Goal: Task Accomplishment & Management: Manage account settings

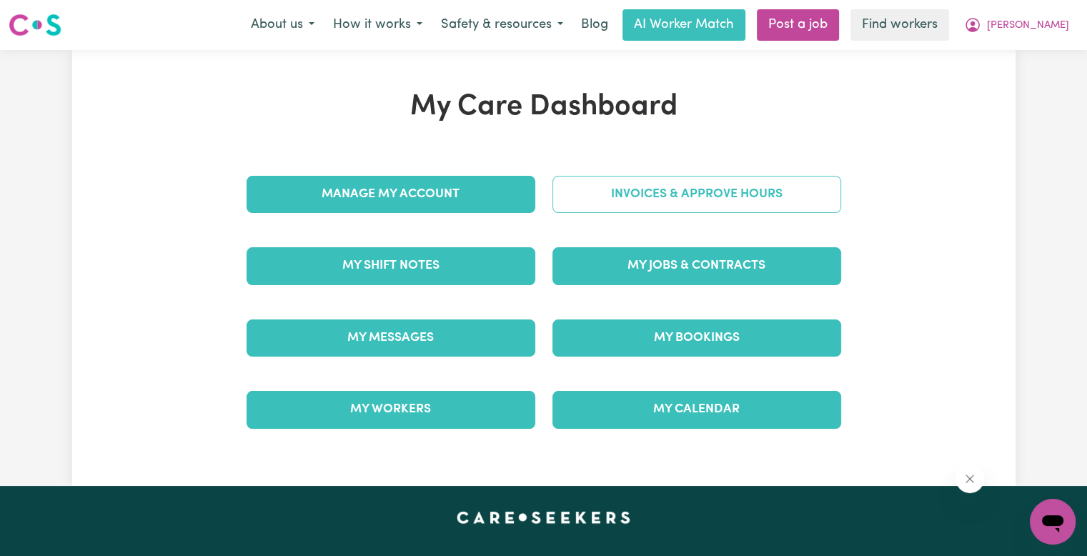
click at [603, 192] on link "Invoices & Approve Hours" at bounding box center [696, 194] width 289 height 37
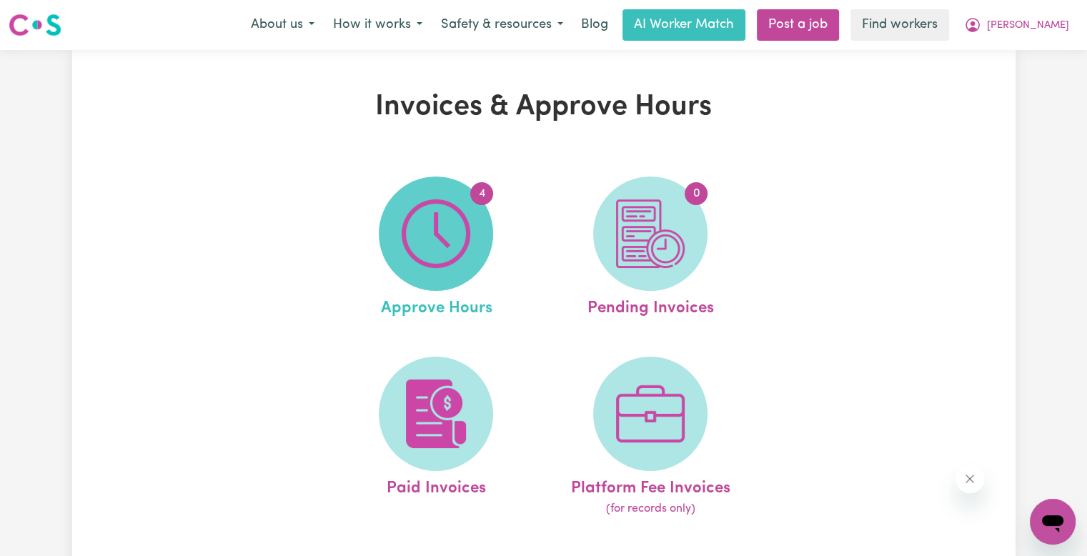
click at [473, 210] on span "4" at bounding box center [436, 234] width 114 height 114
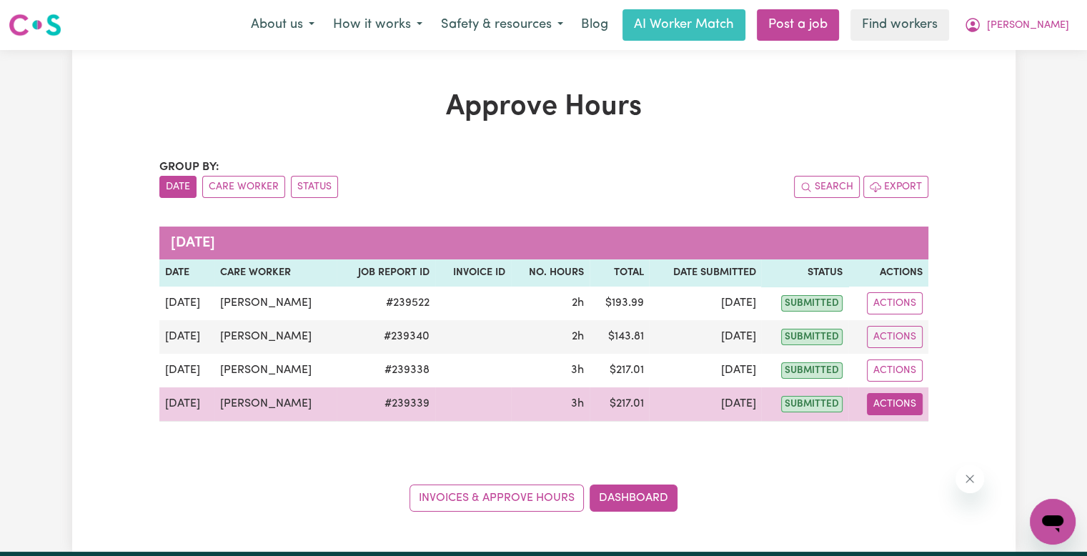
click at [908, 401] on button "Actions" at bounding box center [895, 404] width 56 height 22
click at [912, 427] on link "View Job Report" at bounding box center [930, 436] width 122 height 29
select select "pm"
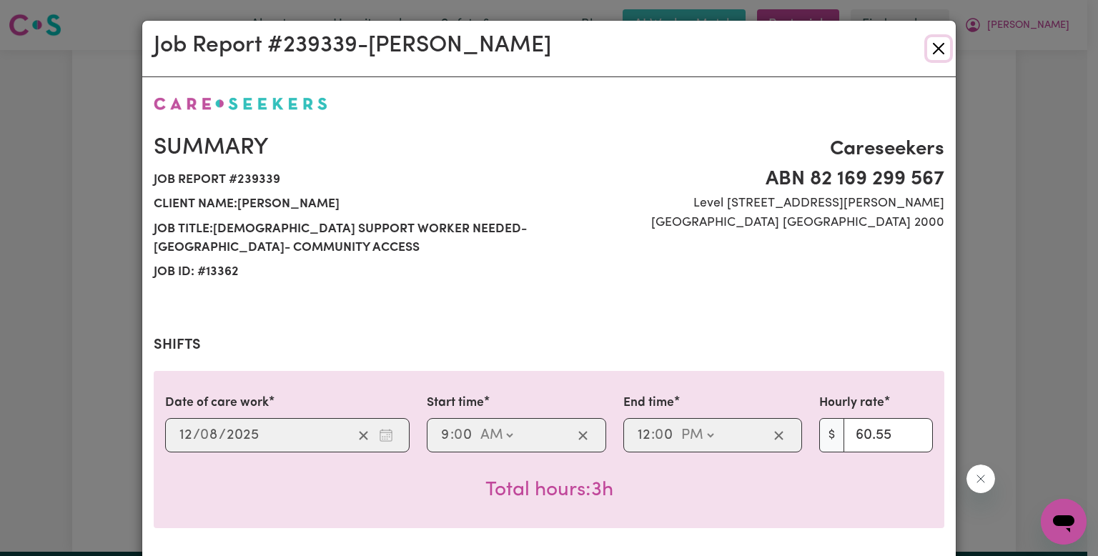
click at [936, 45] on button "Close" at bounding box center [938, 48] width 23 height 23
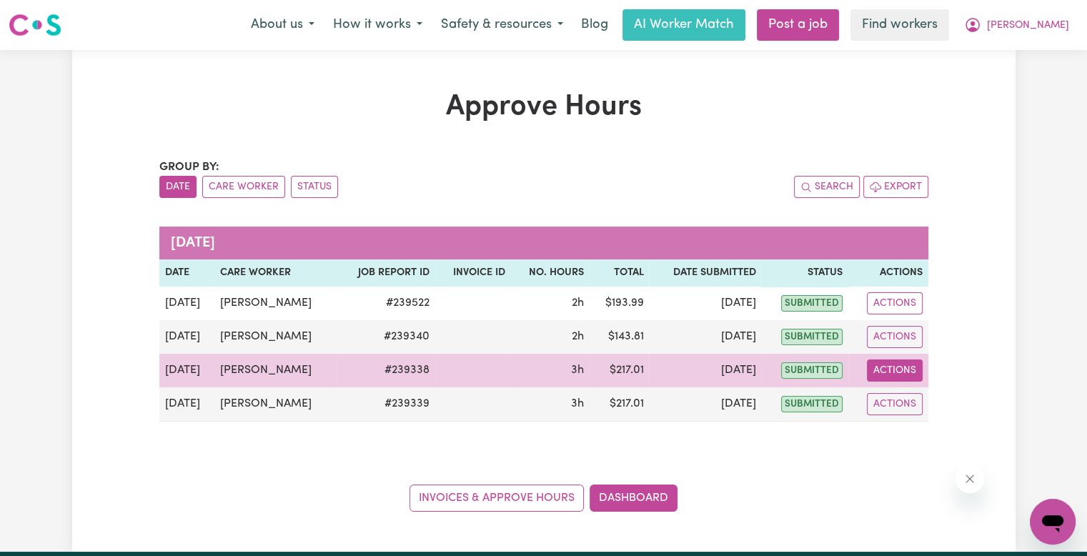
click at [900, 369] on button "Actions" at bounding box center [895, 370] width 56 height 22
click at [909, 397] on link "View Job Report" at bounding box center [930, 403] width 122 height 29
select select "pm"
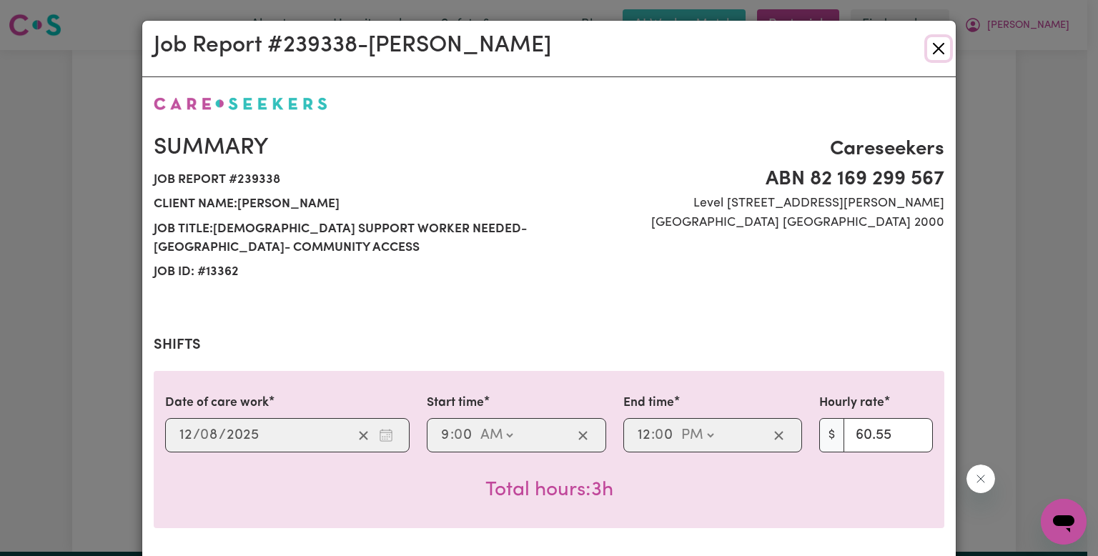
click at [940, 46] on button "Close" at bounding box center [938, 48] width 23 height 23
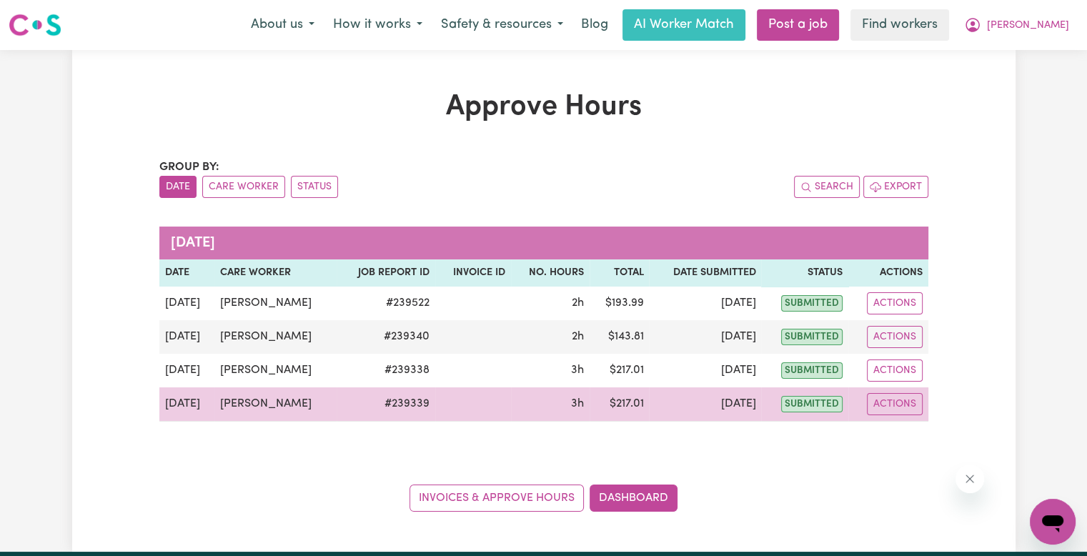
click at [383, 401] on td "# 239339" at bounding box center [386, 404] width 99 height 34
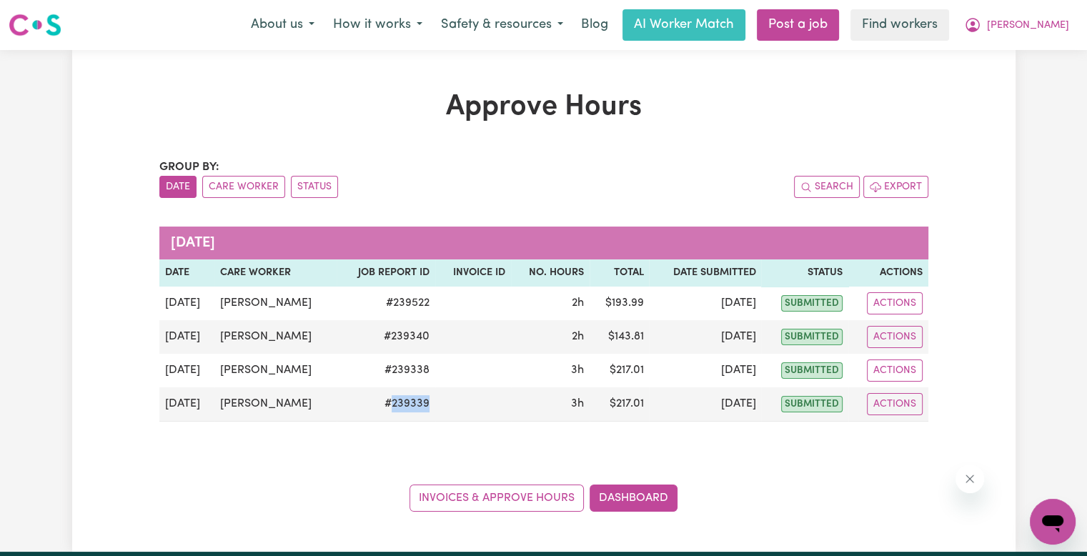
copy td "239339"
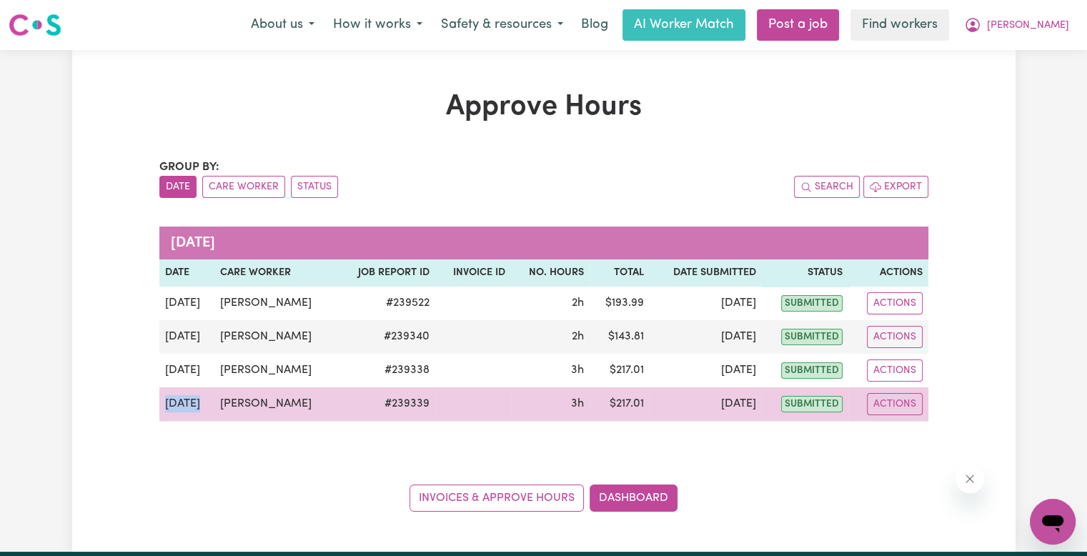
drag, startPoint x: 206, startPoint y: 404, endPoint x: 159, endPoint y: 401, distance: 47.2
click at [159, 401] on td "[DATE]" at bounding box center [186, 404] width 55 height 34
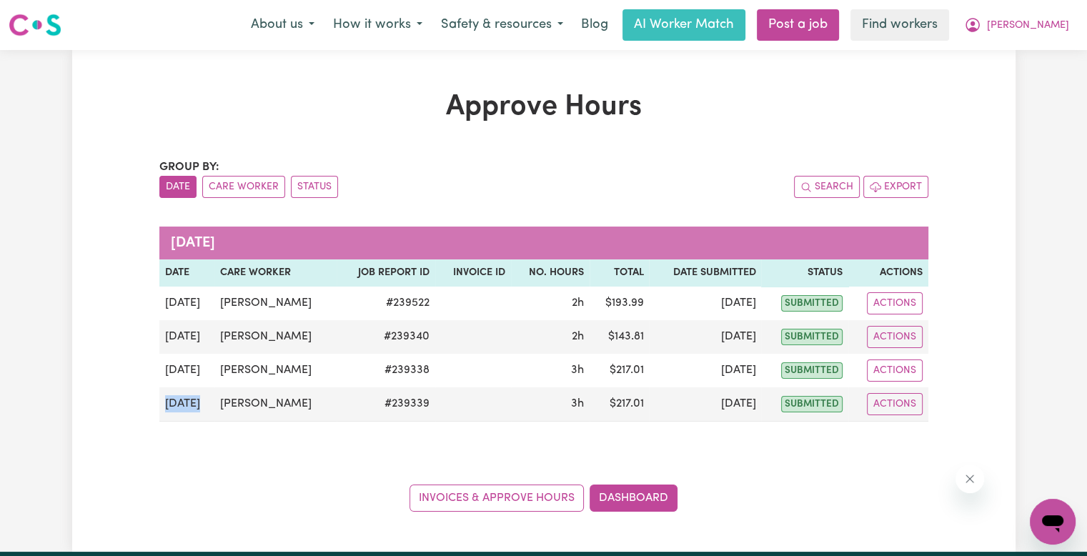
copy td "[DATE]"
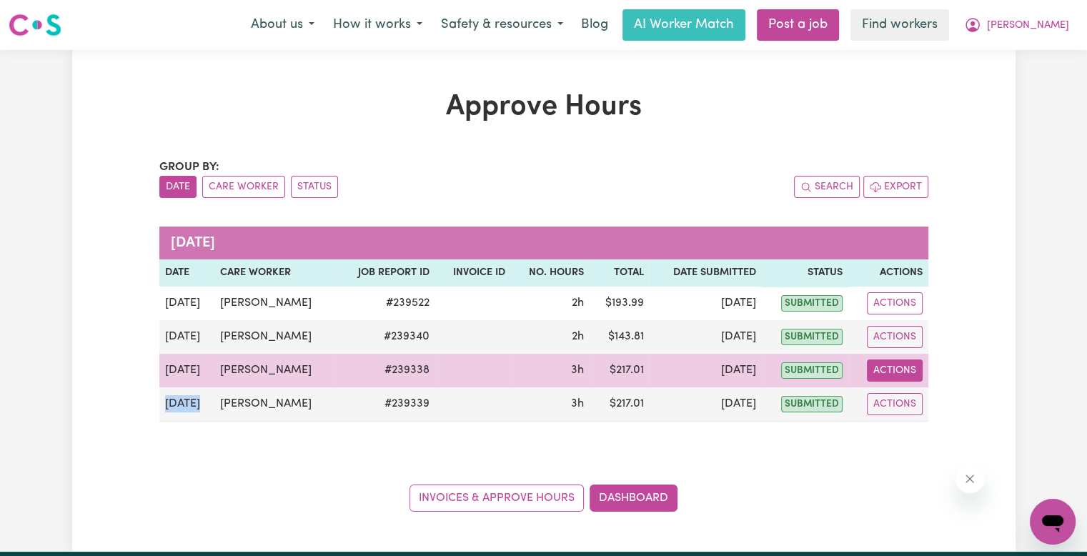
click at [885, 364] on button "Actions" at bounding box center [895, 370] width 56 height 22
click at [905, 395] on link "View Job Report" at bounding box center [930, 403] width 122 height 29
select select "pm"
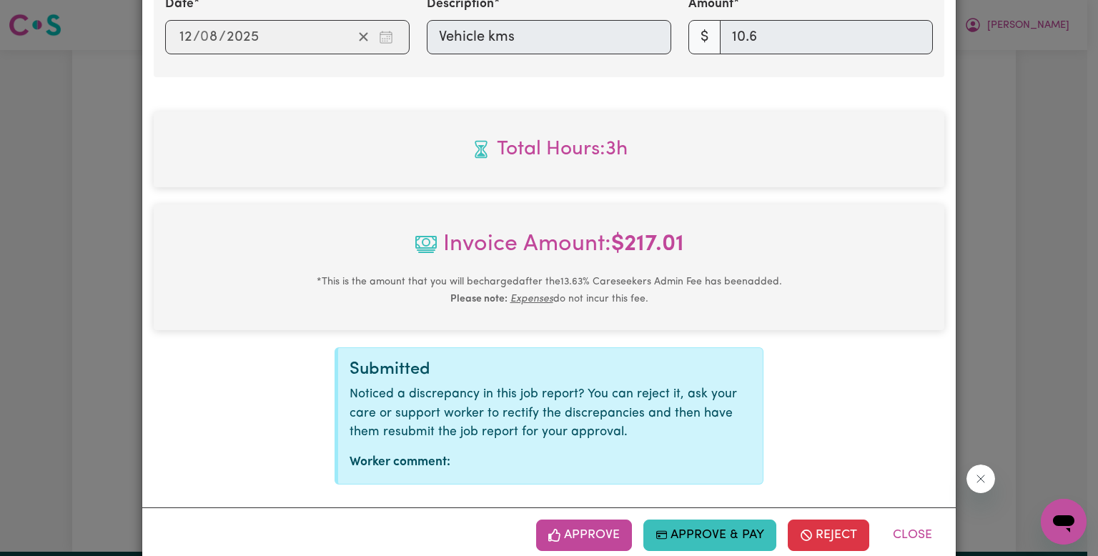
scroll to position [652, 0]
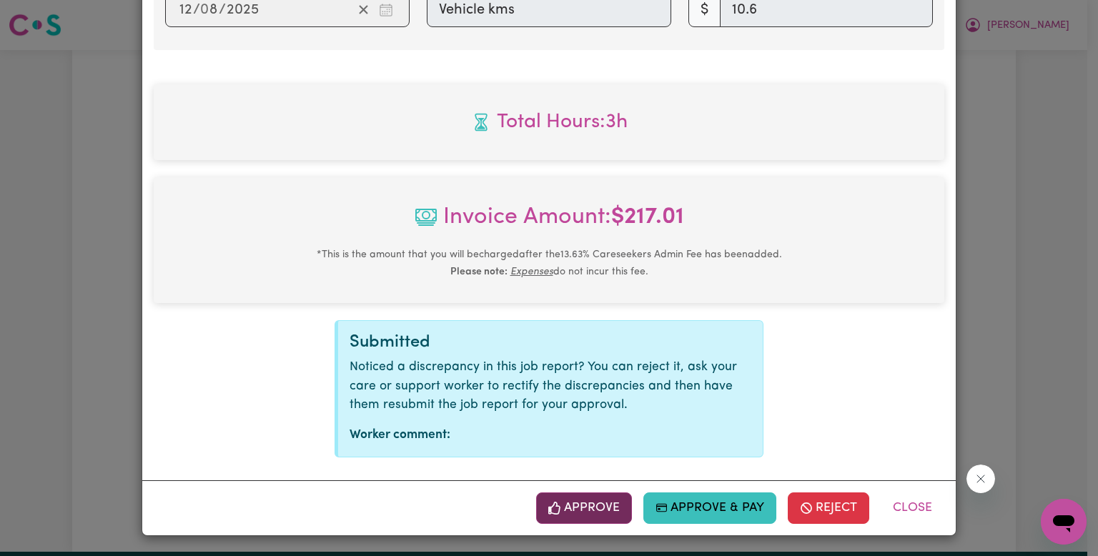
click at [611, 505] on button "Approve" at bounding box center [584, 507] width 96 height 31
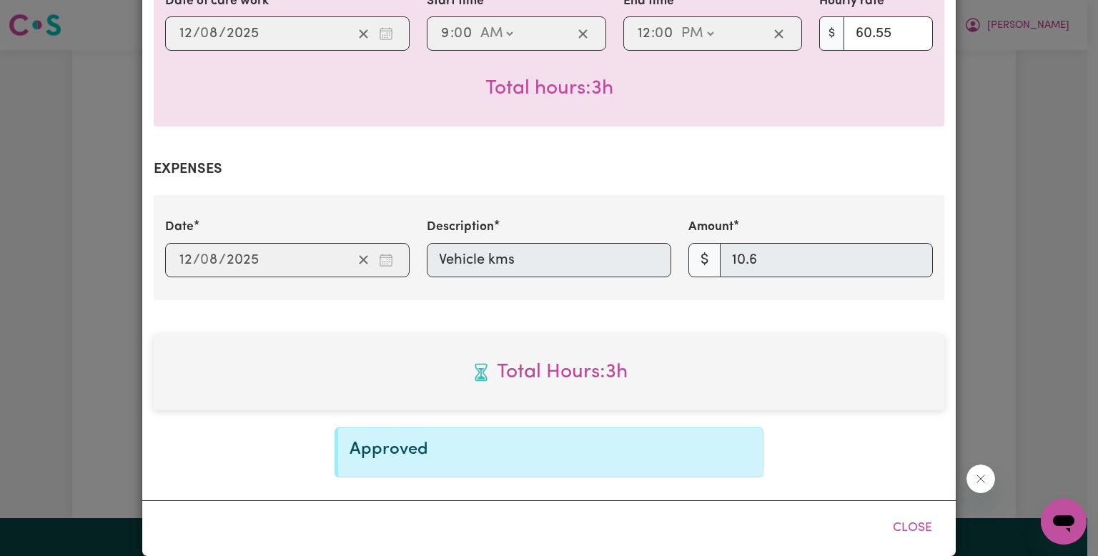
scroll to position [421, 0]
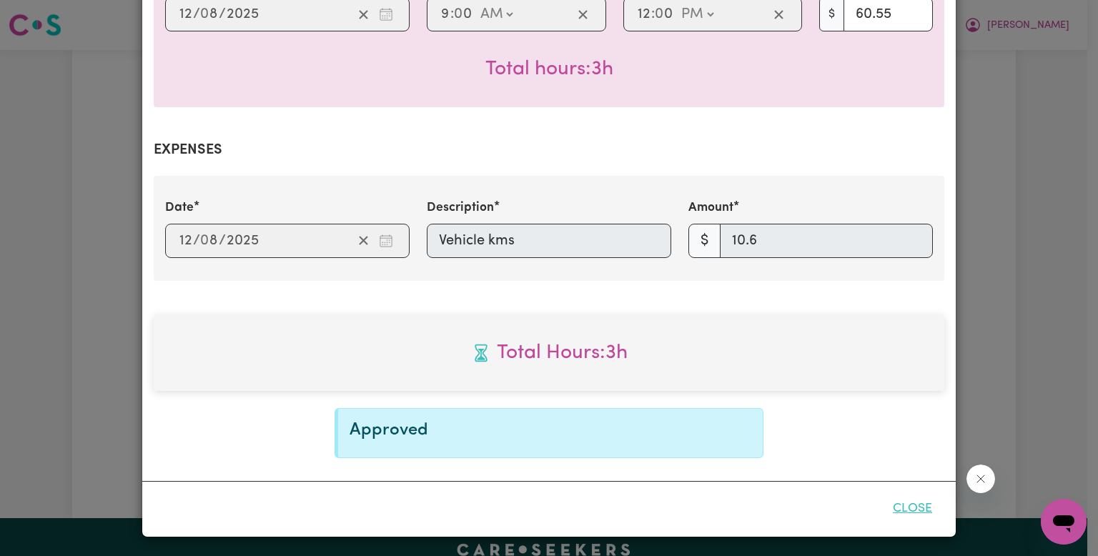
drag, startPoint x: 895, startPoint y: 505, endPoint x: 903, endPoint y: 504, distance: 8.6
click at [895, 505] on button "Close" at bounding box center [912, 508] width 64 height 31
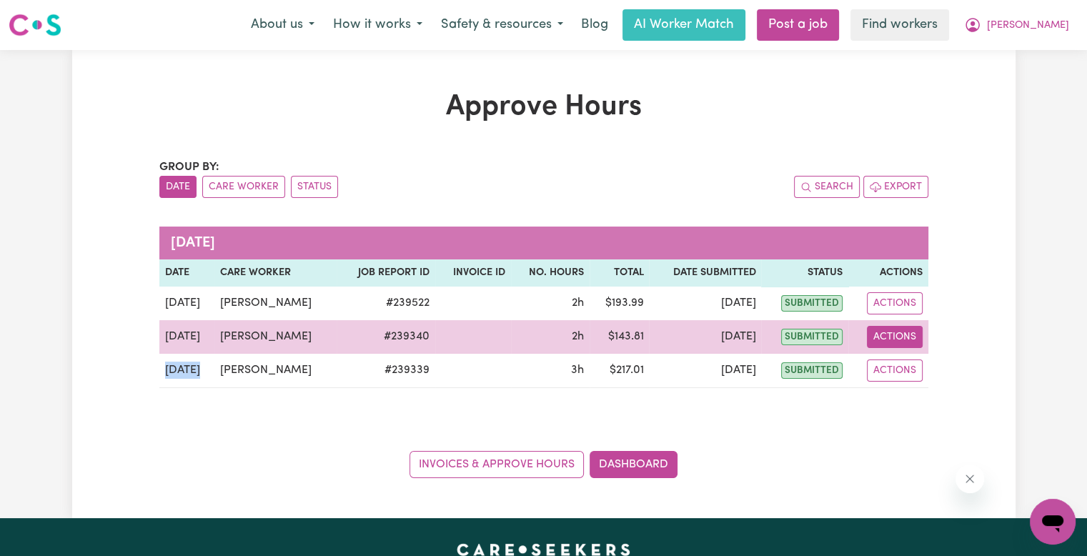
click at [879, 339] on button "Actions" at bounding box center [895, 337] width 56 height 22
click at [892, 374] on link "View Job Report" at bounding box center [930, 369] width 122 height 29
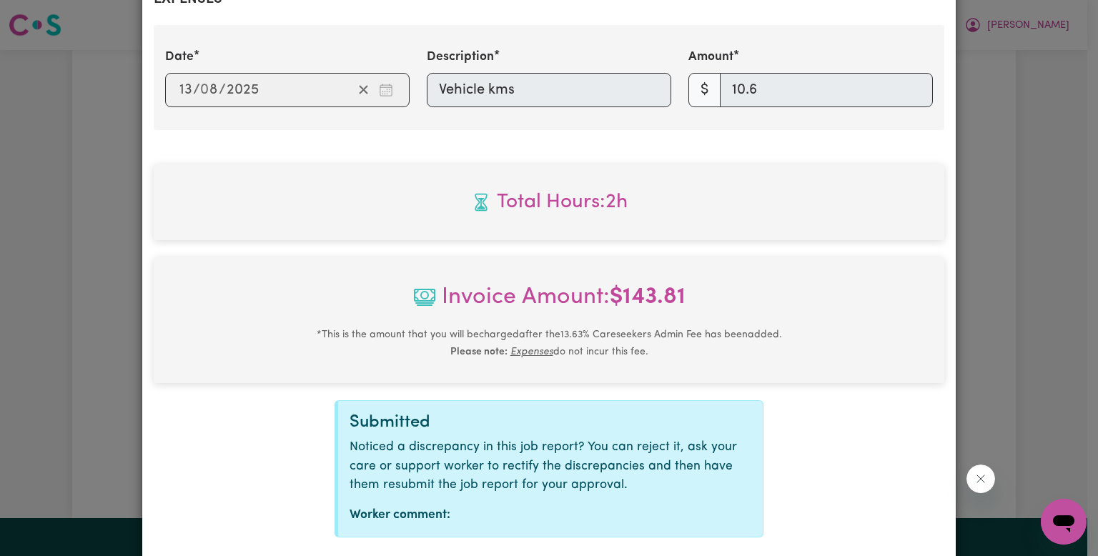
scroll to position [652, 0]
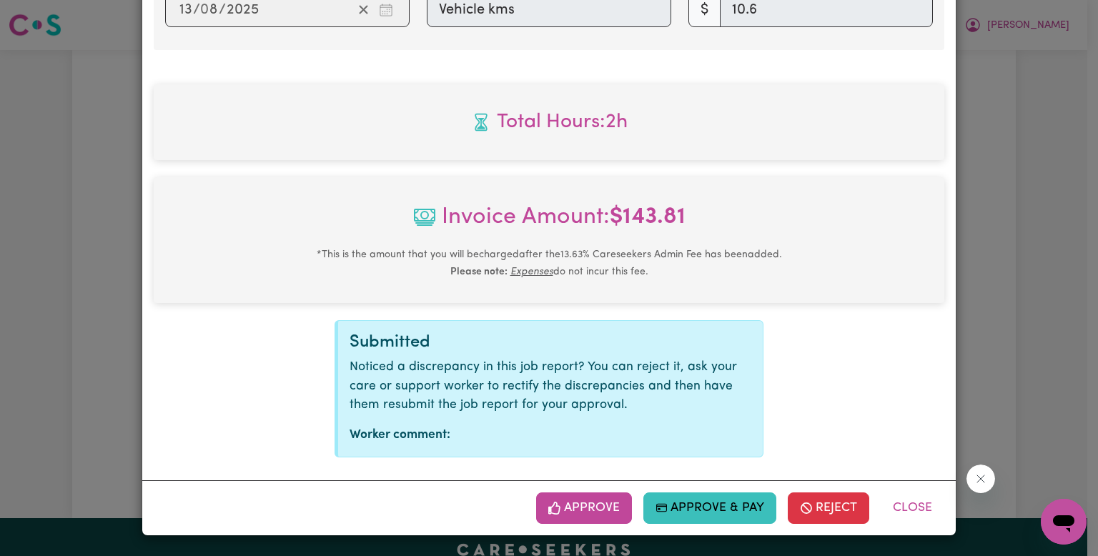
click at [560, 518] on button "Approve" at bounding box center [584, 507] width 96 height 31
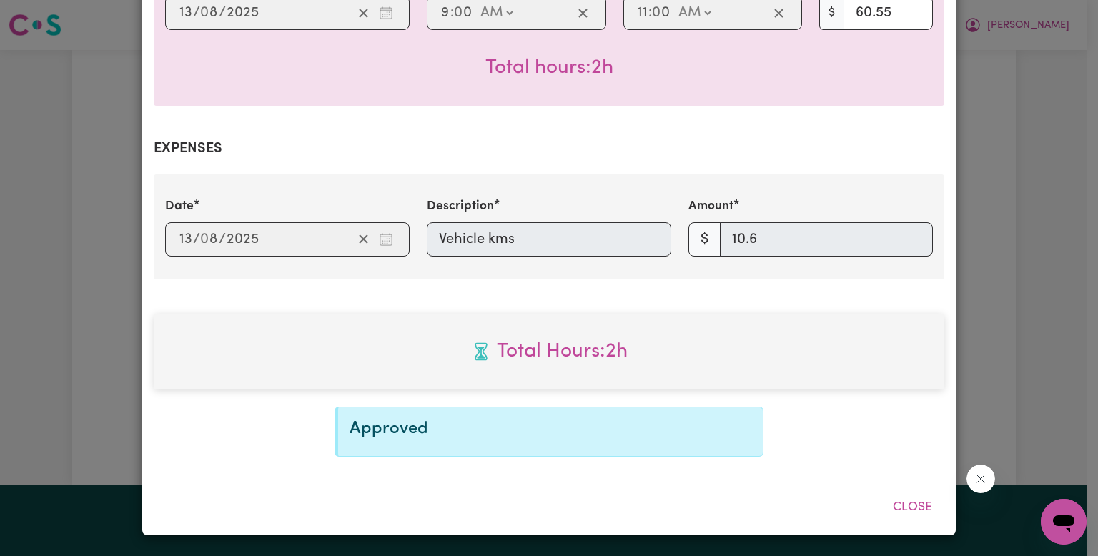
scroll to position [421, 0]
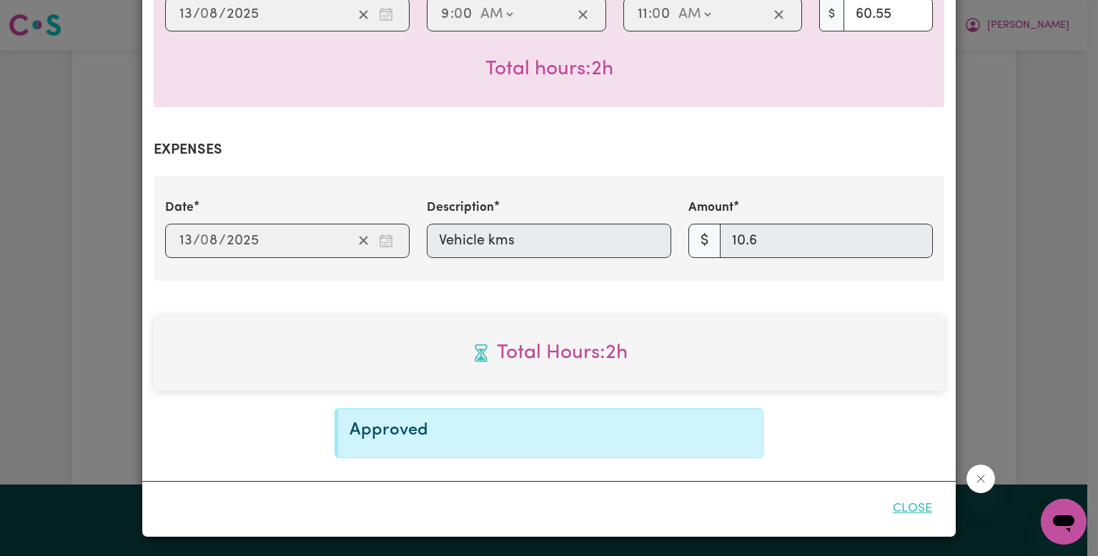
click at [888, 507] on button "Close" at bounding box center [912, 508] width 64 height 31
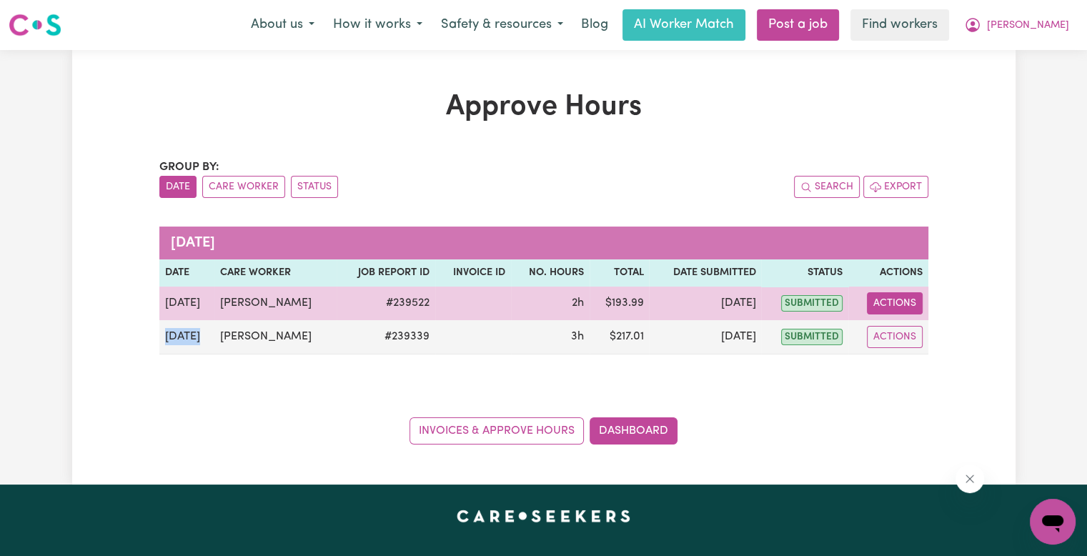
click at [881, 304] on button "Actions" at bounding box center [895, 303] width 56 height 22
click at [892, 329] on link "View Job Report" at bounding box center [930, 336] width 122 height 29
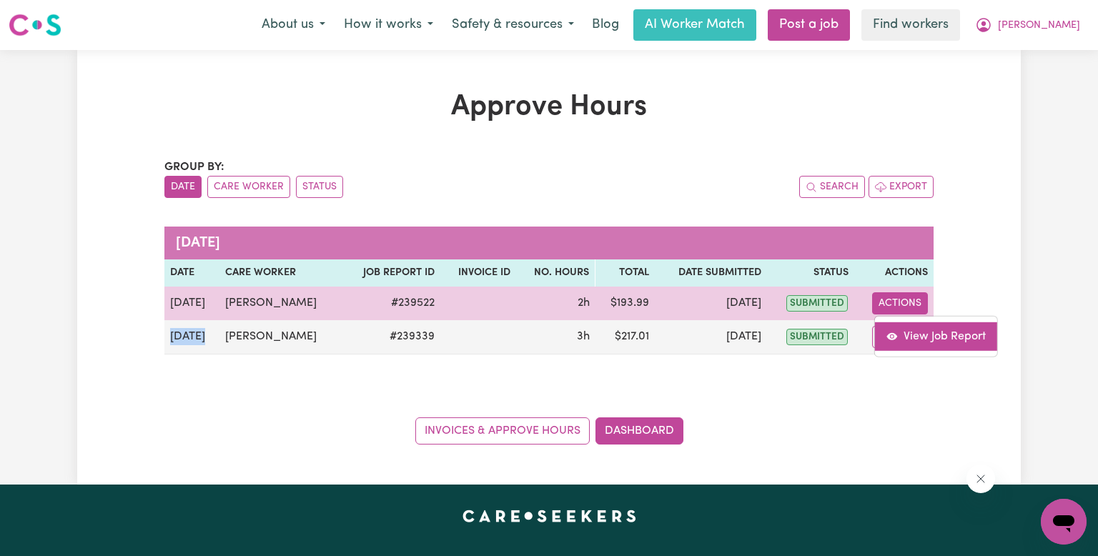
select select "pm"
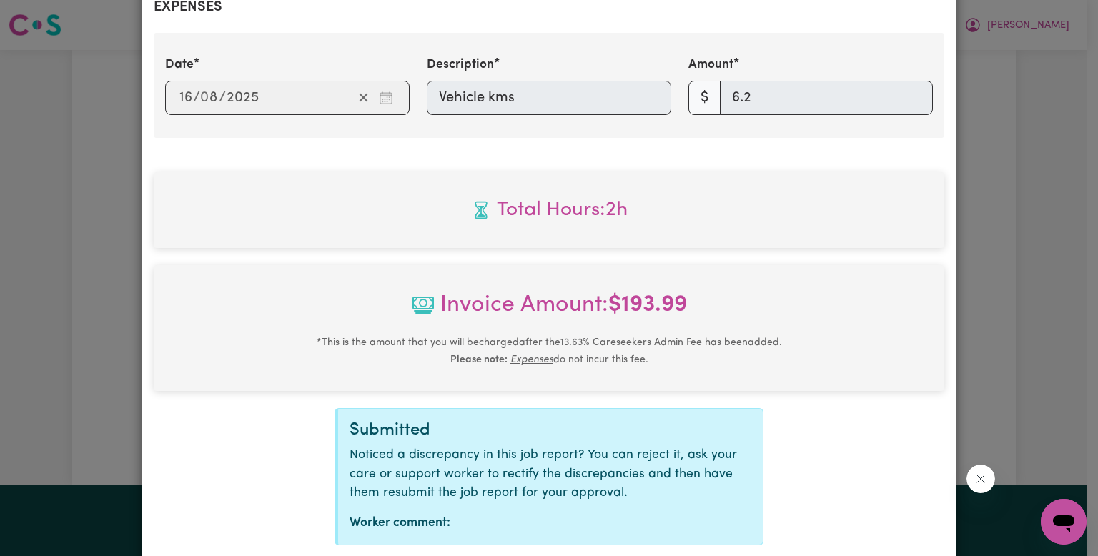
scroll to position [652, 0]
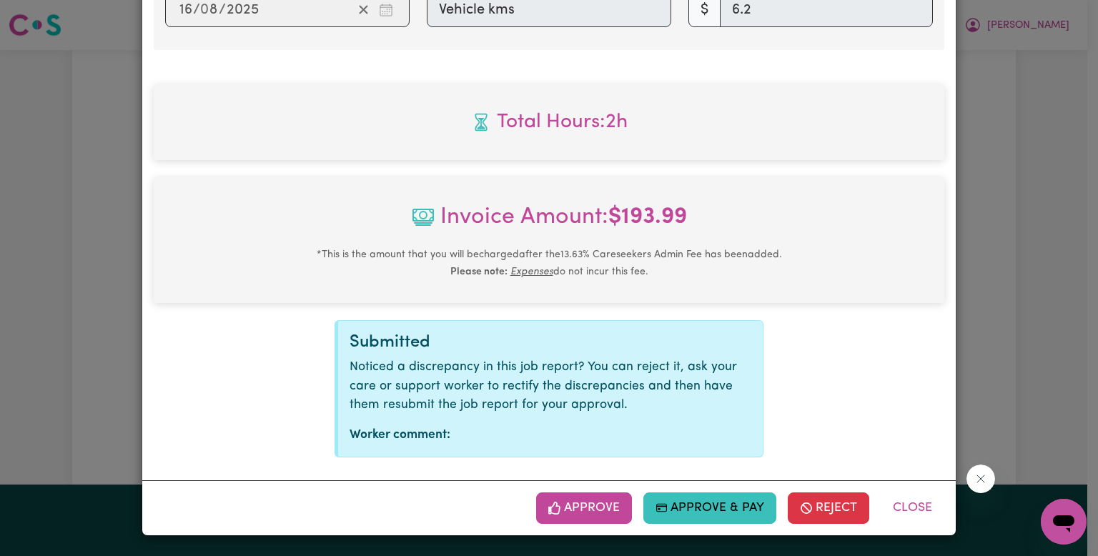
click at [572, 520] on button "Approve" at bounding box center [584, 507] width 96 height 31
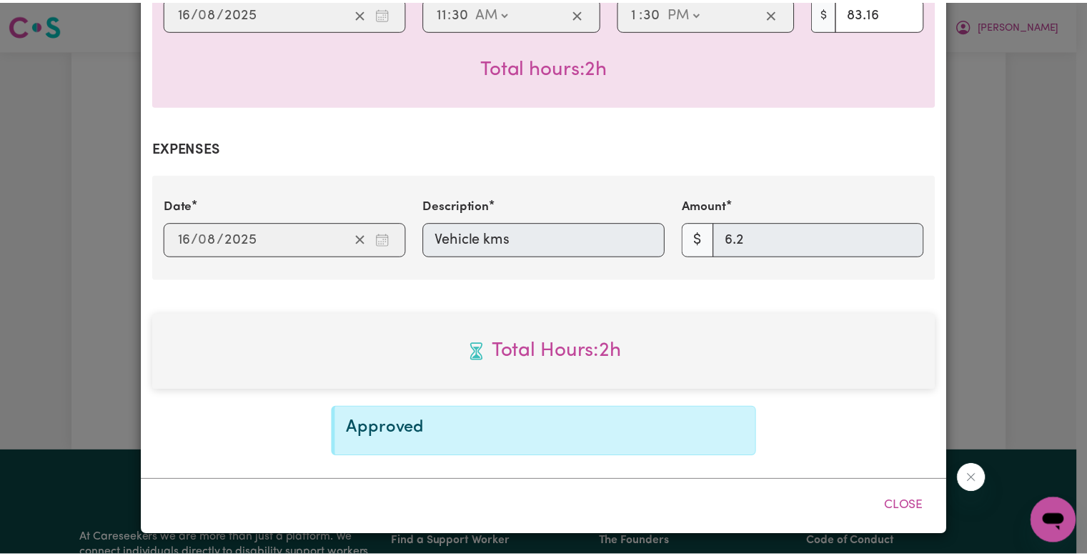
scroll to position [421, 0]
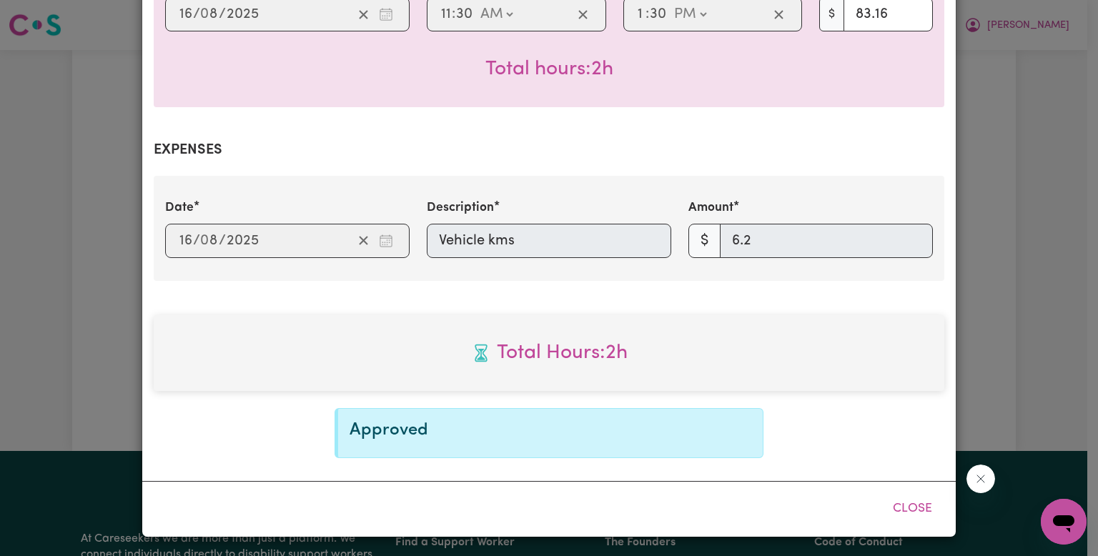
drag, startPoint x: 898, startPoint y: 505, endPoint x: 1087, endPoint y: 467, distance: 193.1
click at [899, 505] on button "Close" at bounding box center [912, 508] width 64 height 31
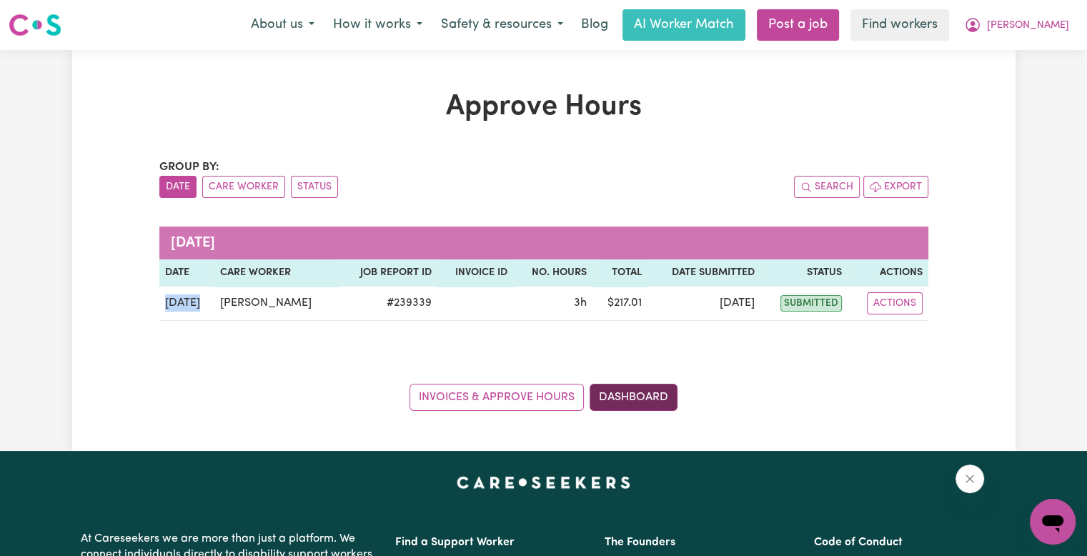
click at [672, 384] on link "Dashboard" at bounding box center [634, 397] width 88 height 27
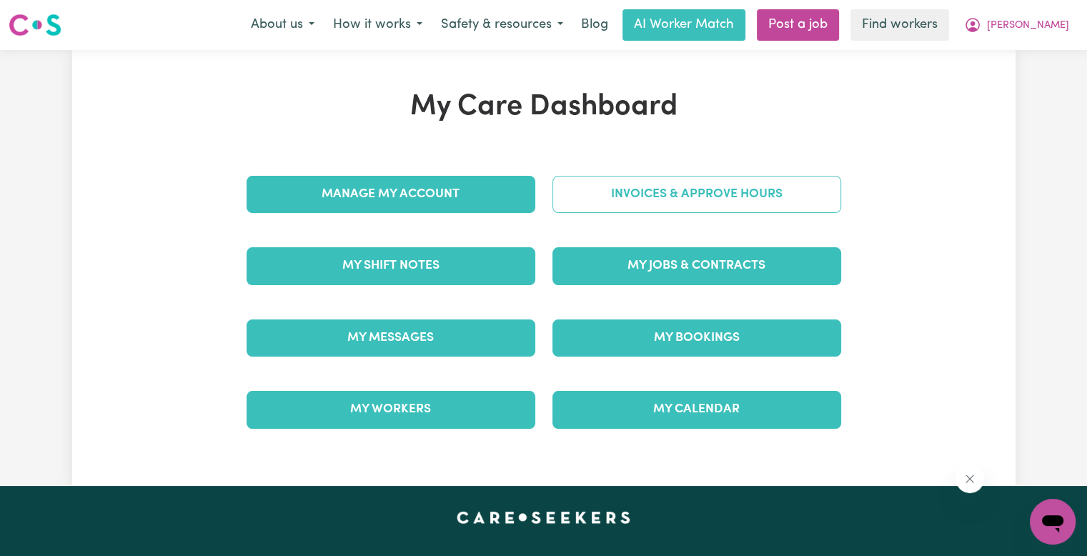
click at [646, 206] on link "Invoices & Approve Hours" at bounding box center [696, 194] width 289 height 37
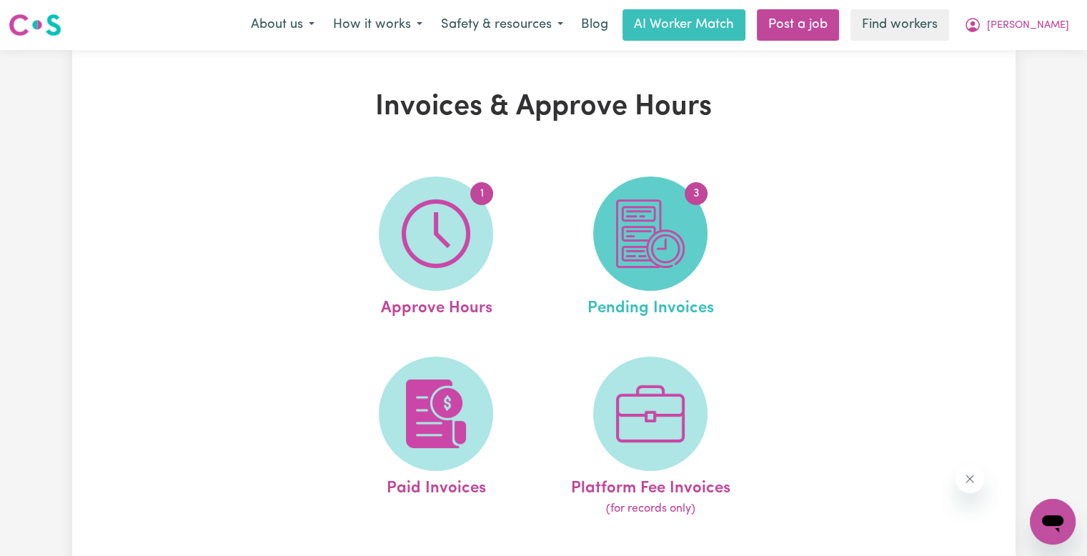
click at [646, 215] on img at bounding box center [650, 233] width 69 height 69
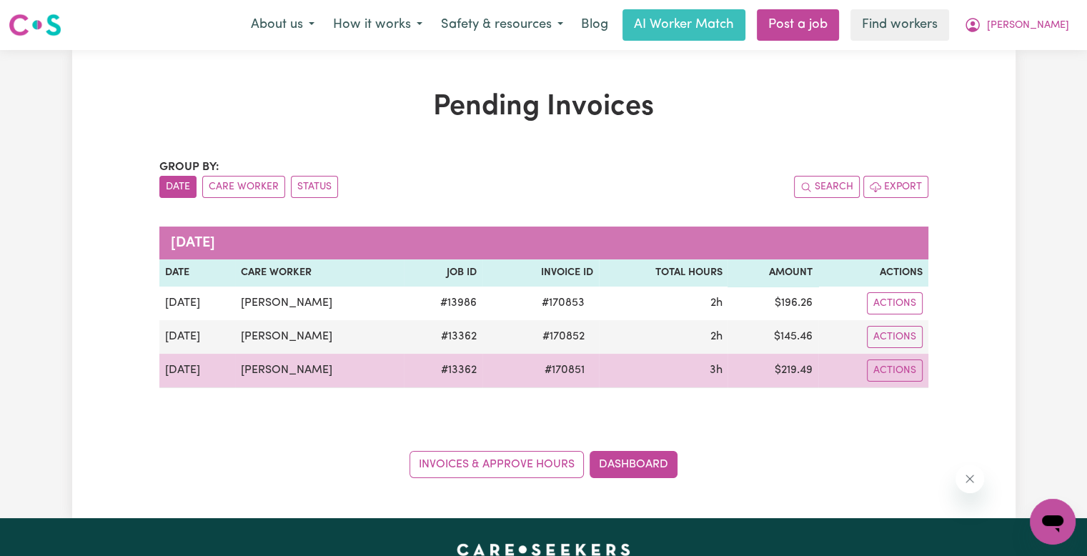
click at [547, 367] on span "# 170851" at bounding box center [564, 370] width 57 height 17
drag, startPoint x: 547, startPoint y: 367, endPoint x: 592, endPoint y: 357, distance: 46.8
click at [545, 368] on span "# 170851" at bounding box center [564, 370] width 57 height 17
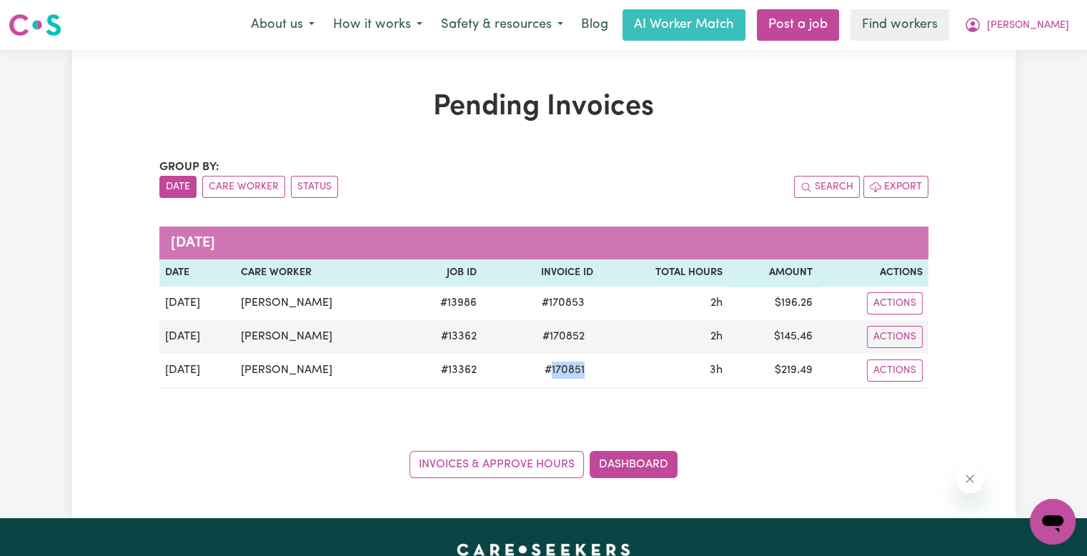
copy span "170851"
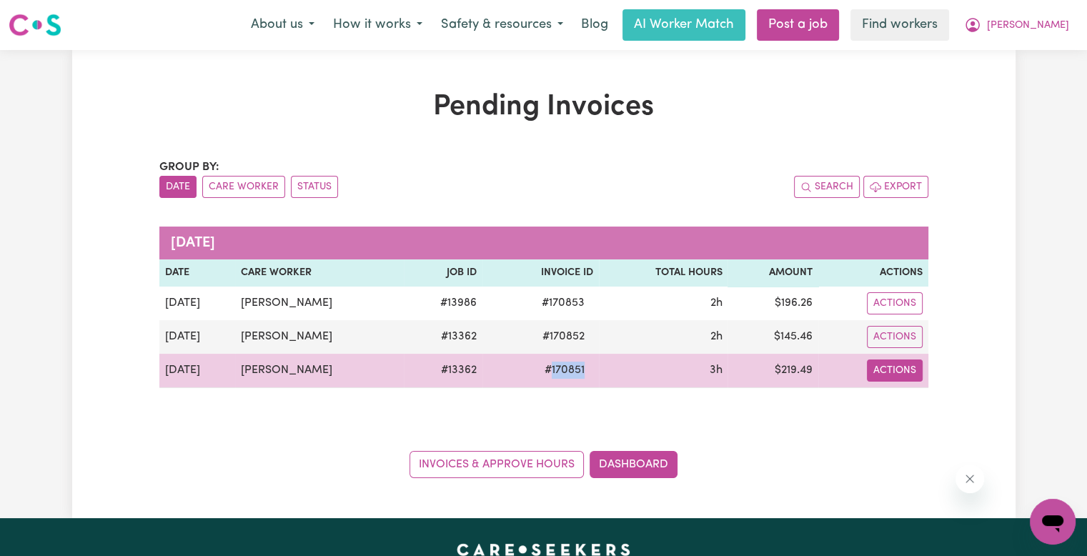
click at [885, 314] on button "Actions" at bounding box center [895, 303] width 56 height 22
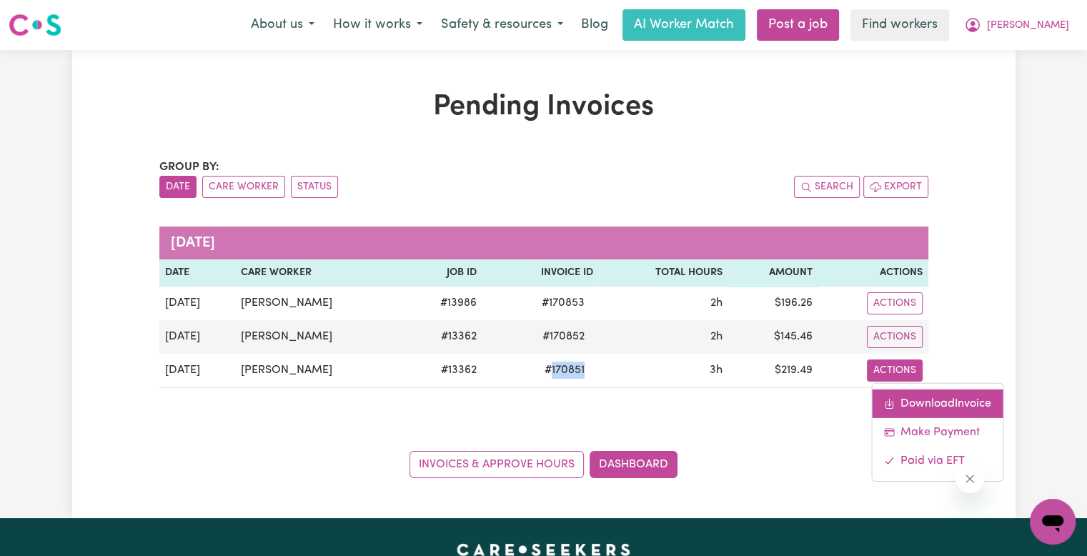
click at [889, 393] on link "Download Invoice" at bounding box center [937, 403] width 131 height 29
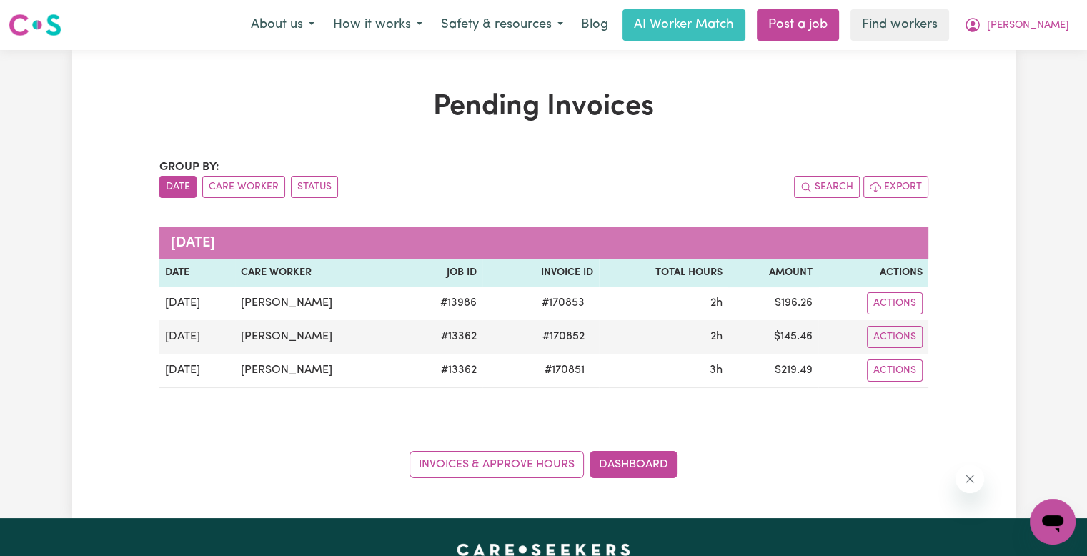
click at [32, 146] on div "Pending Invoices Group by: Date Care Worker Status Search Export [DATE] Date Ca…" at bounding box center [543, 284] width 1087 height 468
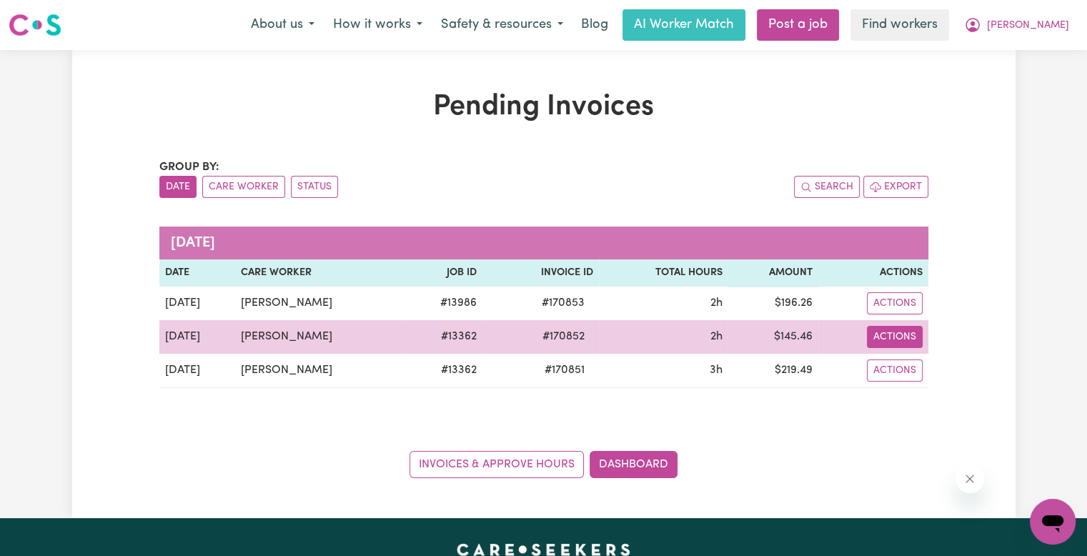
click at [889, 314] on button "Actions" at bounding box center [895, 303] width 56 height 22
click at [893, 369] on link "Download Invoice" at bounding box center [937, 369] width 131 height 29
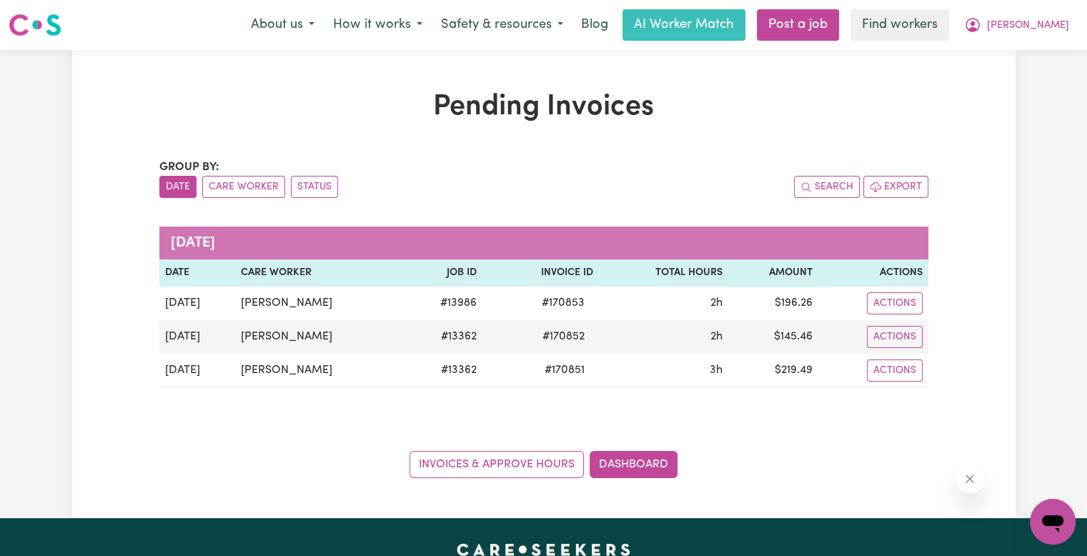
click at [60, 99] on div "Pending Invoices Group by: Date Care Worker Status Search Export [DATE] Date Ca…" at bounding box center [543, 284] width 1087 height 468
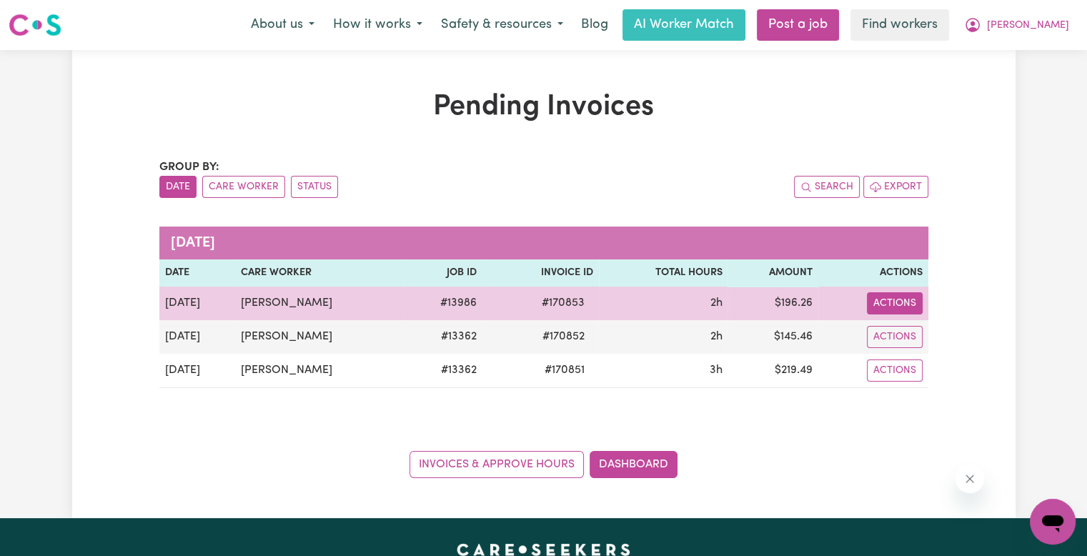
click at [903, 299] on button "Actions" at bounding box center [895, 303] width 56 height 22
click at [905, 321] on div "Download Invoice Make Payment Paid via EFT" at bounding box center [937, 364] width 132 height 99
click at [903, 334] on link "Download Invoice" at bounding box center [937, 336] width 131 height 29
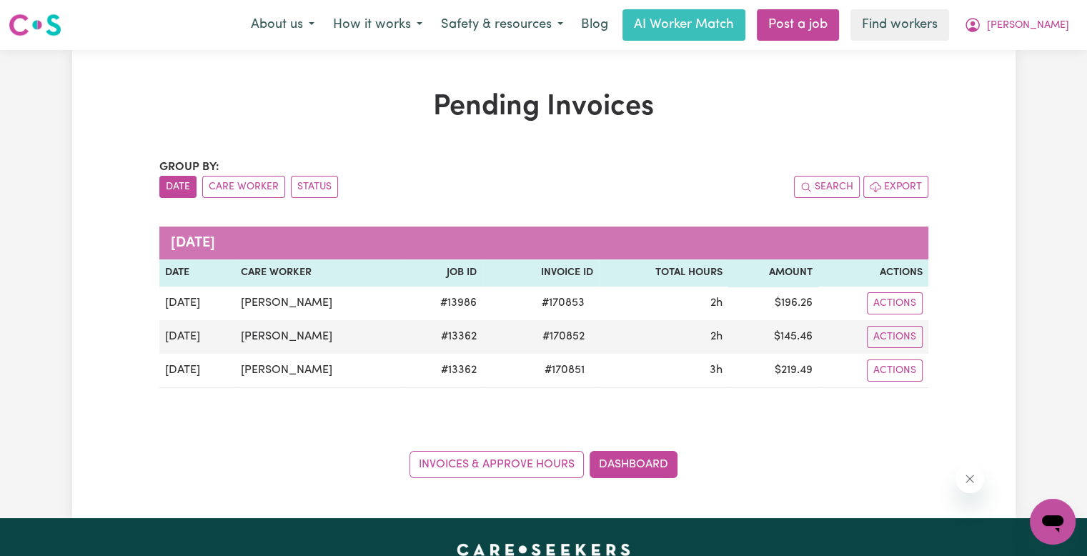
click at [40, 130] on div "Pending Invoices Group by: Date Care Worker Status Search Export [DATE] Date Ca…" at bounding box center [543, 284] width 1087 height 468
click at [1060, 38] on button "[PERSON_NAME]" at bounding box center [1017, 25] width 124 height 30
click at [1020, 84] on link "Logout" at bounding box center [1021, 82] width 113 height 27
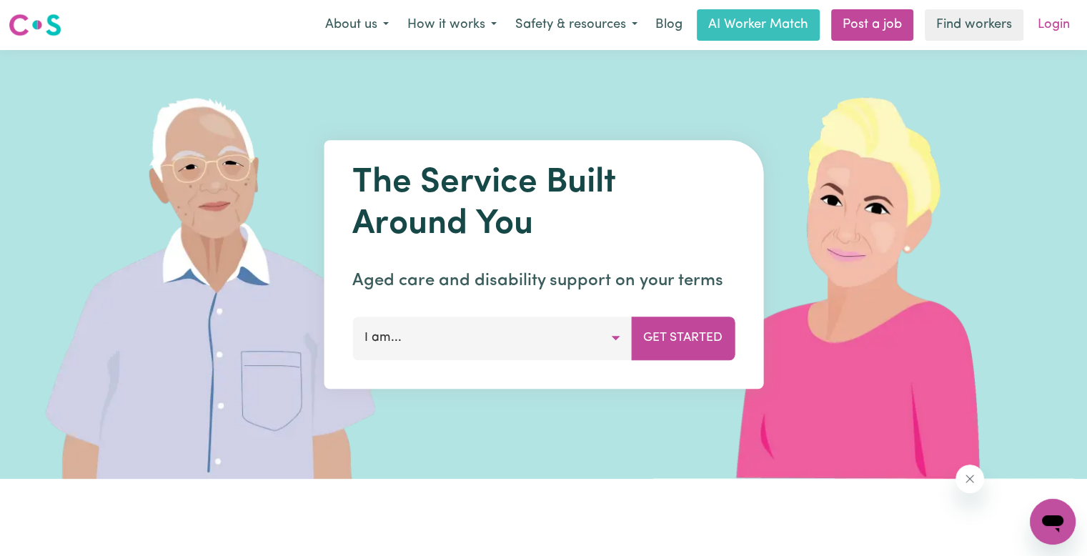
click at [1055, 29] on link "Login" at bounding box center [1053, 24] width 49 height 31
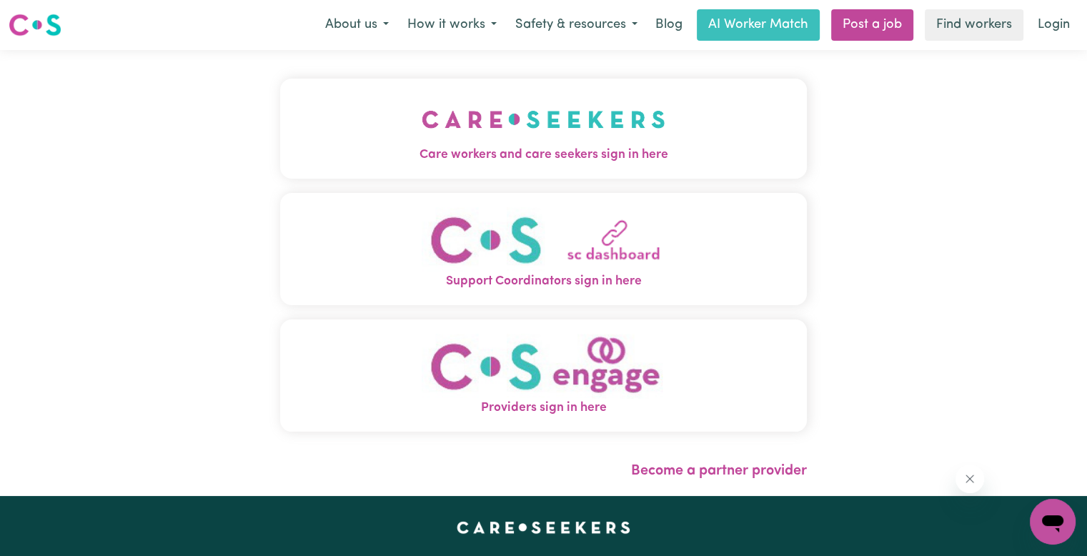
click at [509, 144] on img "Care workers and care seekers sign in here" at bounding box center [544, 119] width 244 height 53
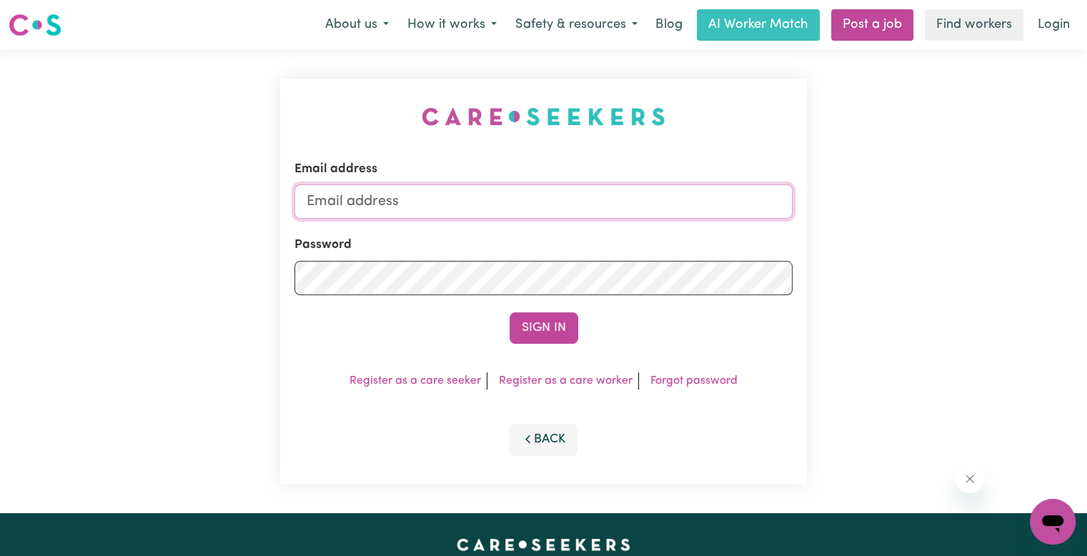
click at [408, 198] on input "Email address" at bounding box center [543, 201] width 498 height 34
drag, startPoint x: 380, startPoint y: 199, endPoint x: 750, endPoint y: 202, distance: 369.4
click at [750, 202] on input "[EMAIL_ADDRESS][DOMAIN_NAME]" at bounding box center [543, 201] width 498 height 34
paste input "paulinethomasABF"
type input "[EMAIL_ADDRESS][DOMAIN_NAME]"
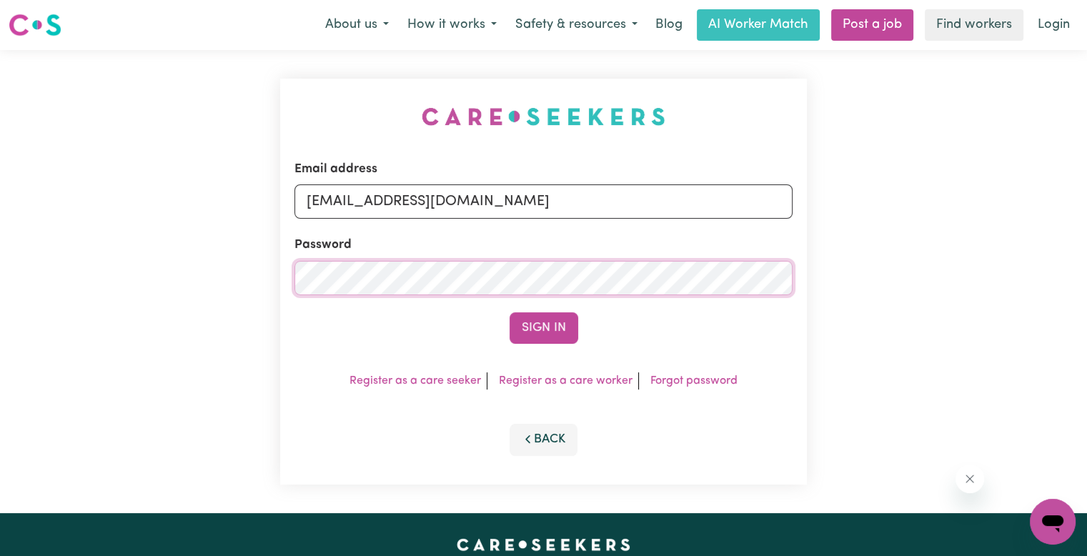
click at [509, 312] on button "Sign In" at bounding box center [543, 327] width 69 height 31
